Goal: Contribute content

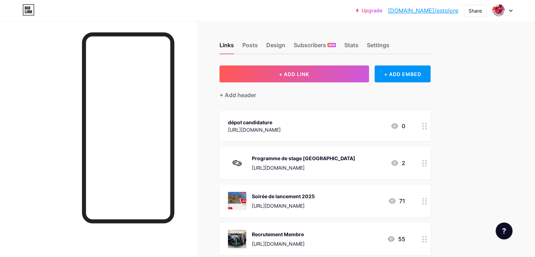
click at [279, 119] on div "dépot candidature" at bounding box center [254, 122] width 53 height 7
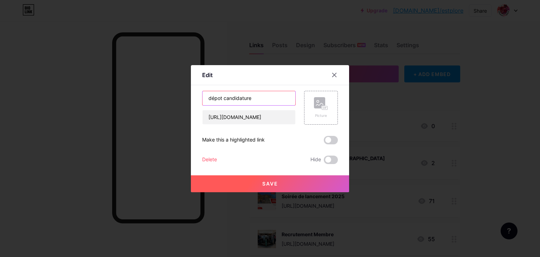
click at [208, 97] on input "dépot candidature" at bounding box center [249, 98] width 93 height 14
type input "Dépot candidature"
click at [275, 180] on span "Save" at bounding box center [270, 183] width 16 height 6
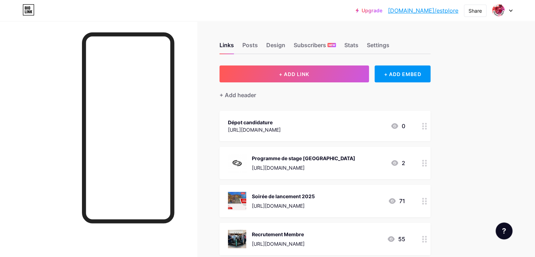
click at [291, 162] on div "Programme de stage [GEOGRAPHIC_DATA] [URL][DOMAIN_NAME]" at bounding box center [303, 163] width 103 height 18
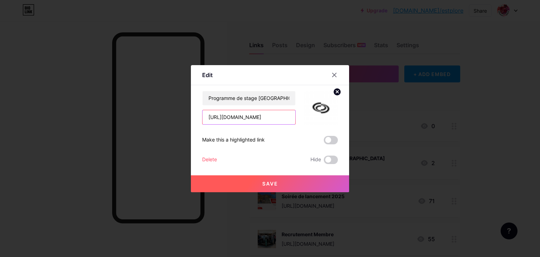
click at [241, 121] on input "[URL][DOMAIN_NAME]" at bounding box center [249, 117] width 93 height 14
click at [0, 133] on div at bounding box center [270, 128] width 540 height 257
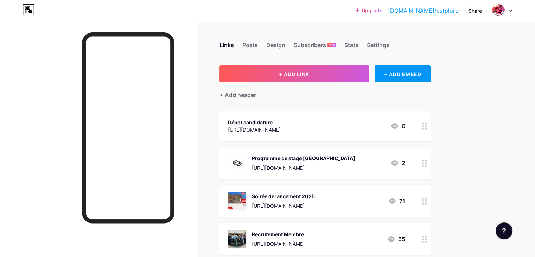
click at [441, 11] on link "[DOMAIN_NAME]/estplore" at bounding box center [423, 10] width 70 height 8
